Goal: Task Accomplishment & Management: Use online tool/utility

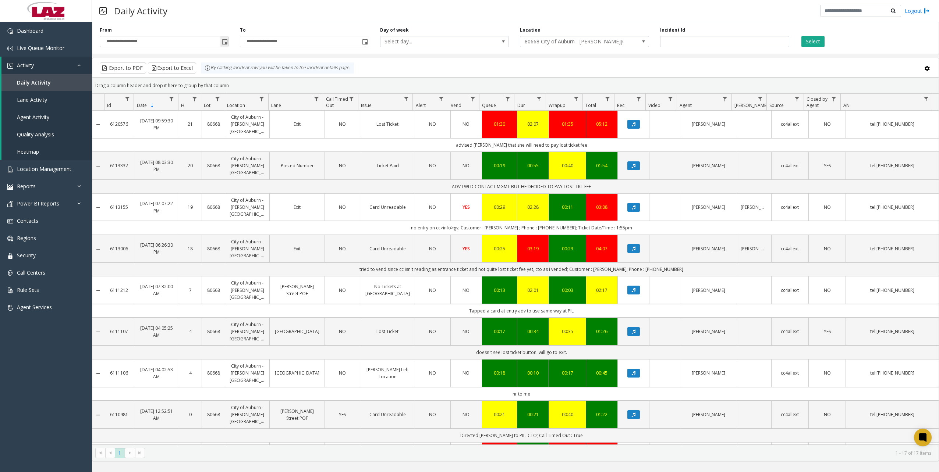
click at [227, 43] on span "Toggle popup" at bounding box center [225, 42] width 6 height 6
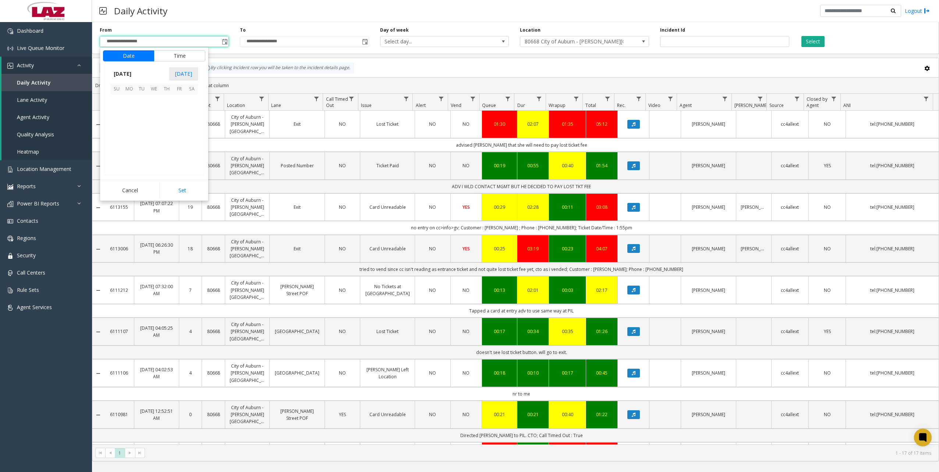
scroll to position [131996, 0]
click at [129, 103] on span "1" at bounding box center [129, 101] width 13 height 13
drag, startPoint x: 203, startPoint y: 192, endPoint x: 208, endPoint y: 185, distance: 8.8
click at [203, 193] on button "Set" at bounding box center [182, 190] width 46 height 16
type input "**********"
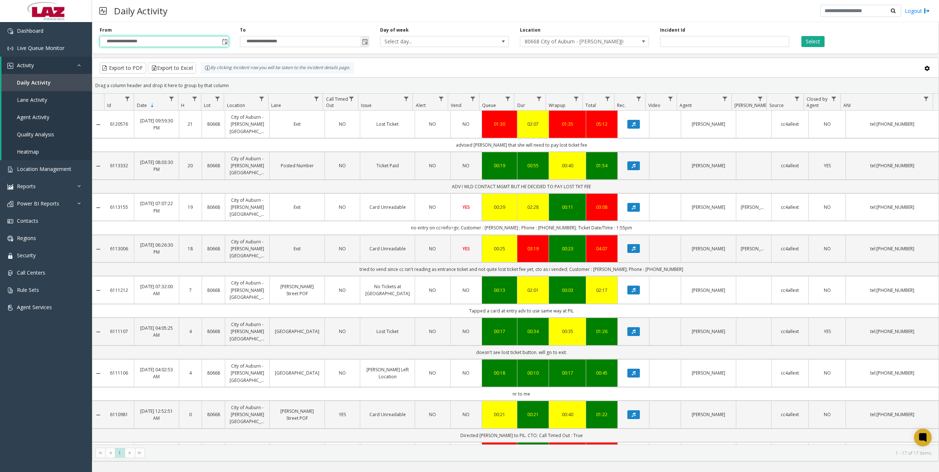
click at [365, 42] on span "Toggle popup" at bounding box center [365, 42] width 6 height 6
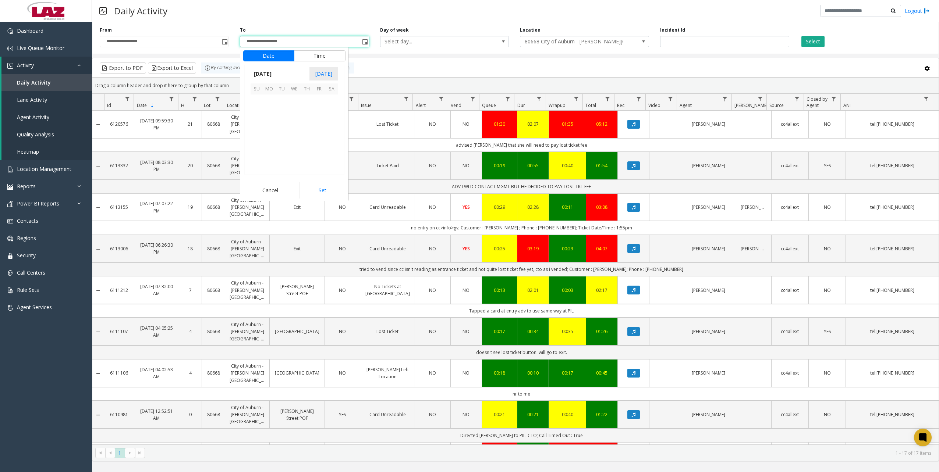
scroll to position [11, 0]
click at [256, 111] on span "7" at bounding box center [256, 113] width 13 height 13
click at [323, 191] on button "Set" at bounding box center [322, 190] width 46 height 16
type input "**********"
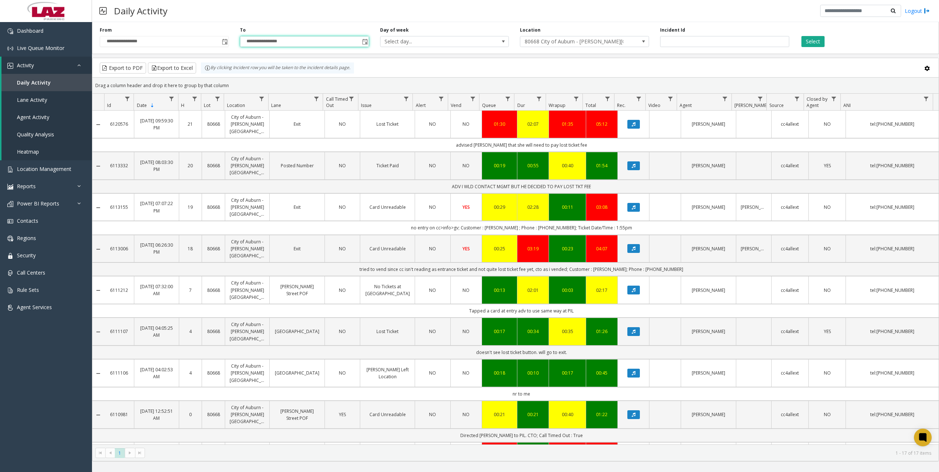
click at [567, 51] on div "**********" at bounding box center [515, 36] width 847 height 35
click at [563, 38] on span "80668 City of Auburn - [PERSON_NAME][GEOGRAPHIC_DATA]" at bounding box center [571, 41] width 103 height 10
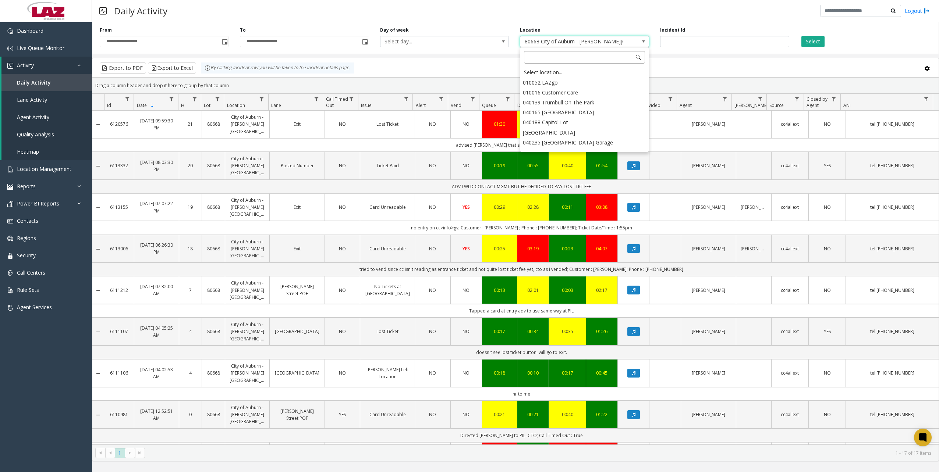
scroll to position [9731, 0]
click at [558, 72] on div "Select location..." at bounding box center [584, 72] width 127 height 10
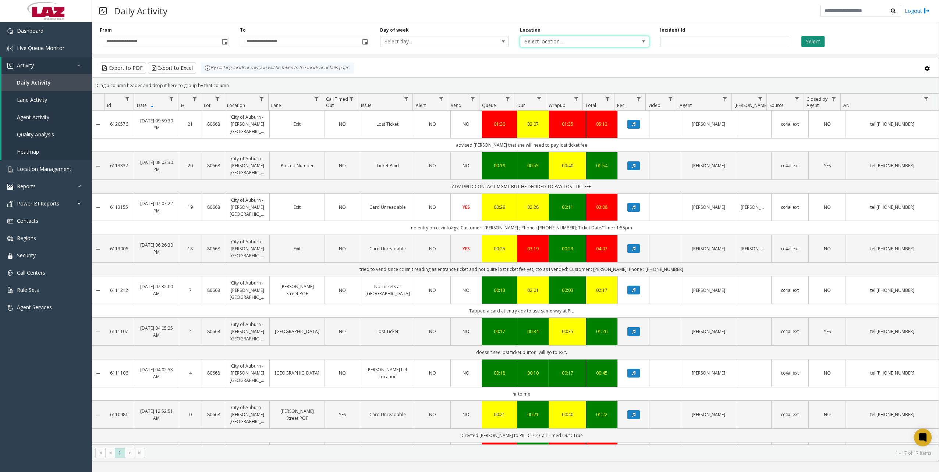
click at [812, 44] on button "Select" at bounding box center [812, 41] width 23 height 11
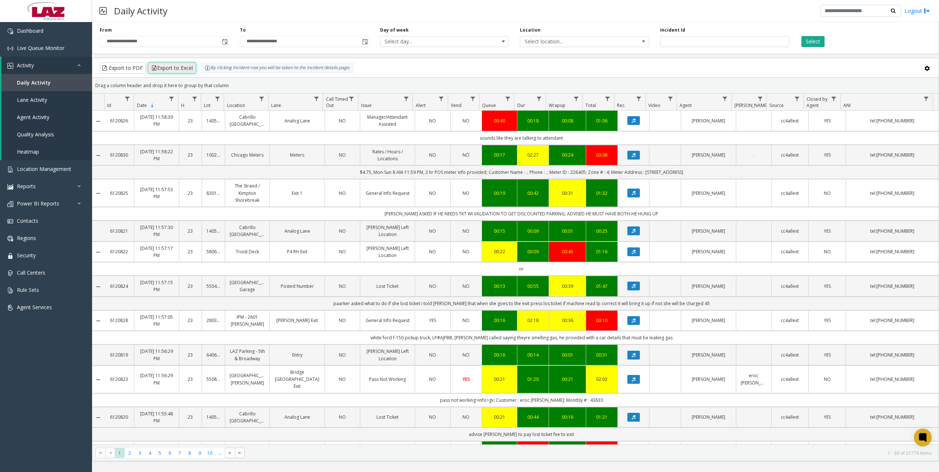
click at [168, 65] on button "Export to Excel" at bounding box center [172, 68] width 48 height 11
click at [175, 67] on button "Export to Excel" at bounding box center [172, 68] width 48 height 11
click at [645, 11] on div "Daily Activity Logout" at bounding box center [515, 11] width 847 height 22
click at [181, 71] on button "Export to Excel" at bounding box center [172, 68] width 48 height 11
